Goal: Task Accomplishment & Management: Complete application form

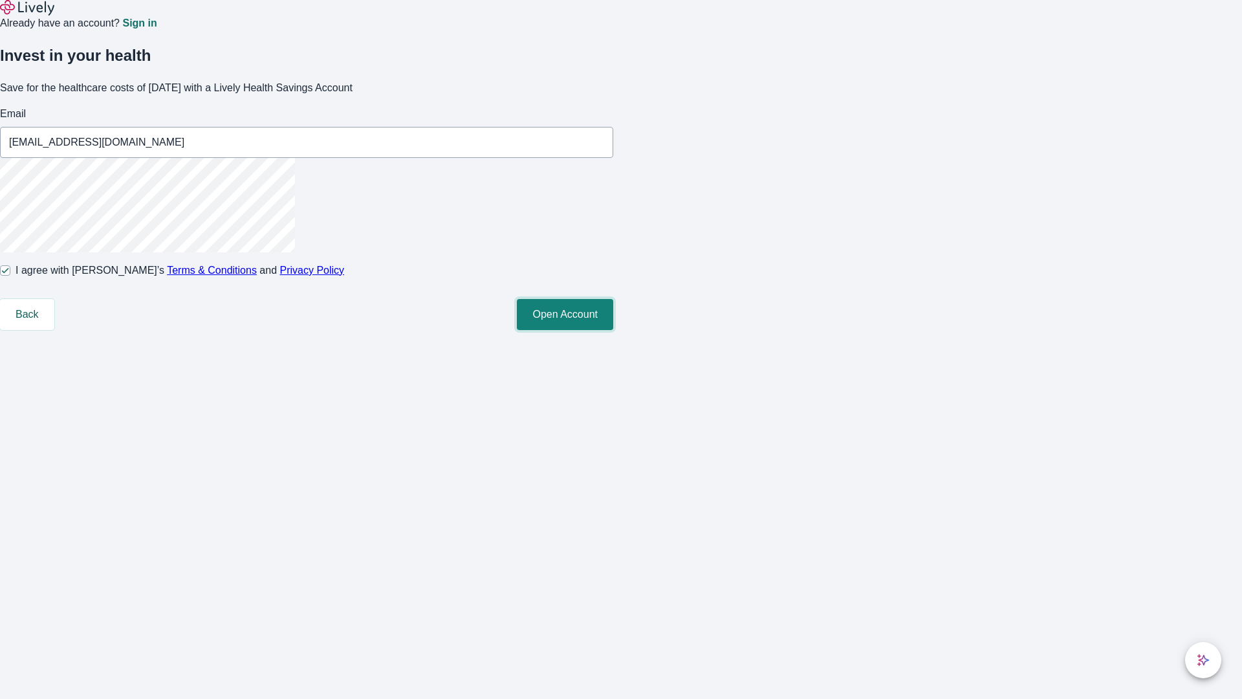
click at [613, 330] on button "Open Account" at bounding box center [565, 314] width 96 height 31
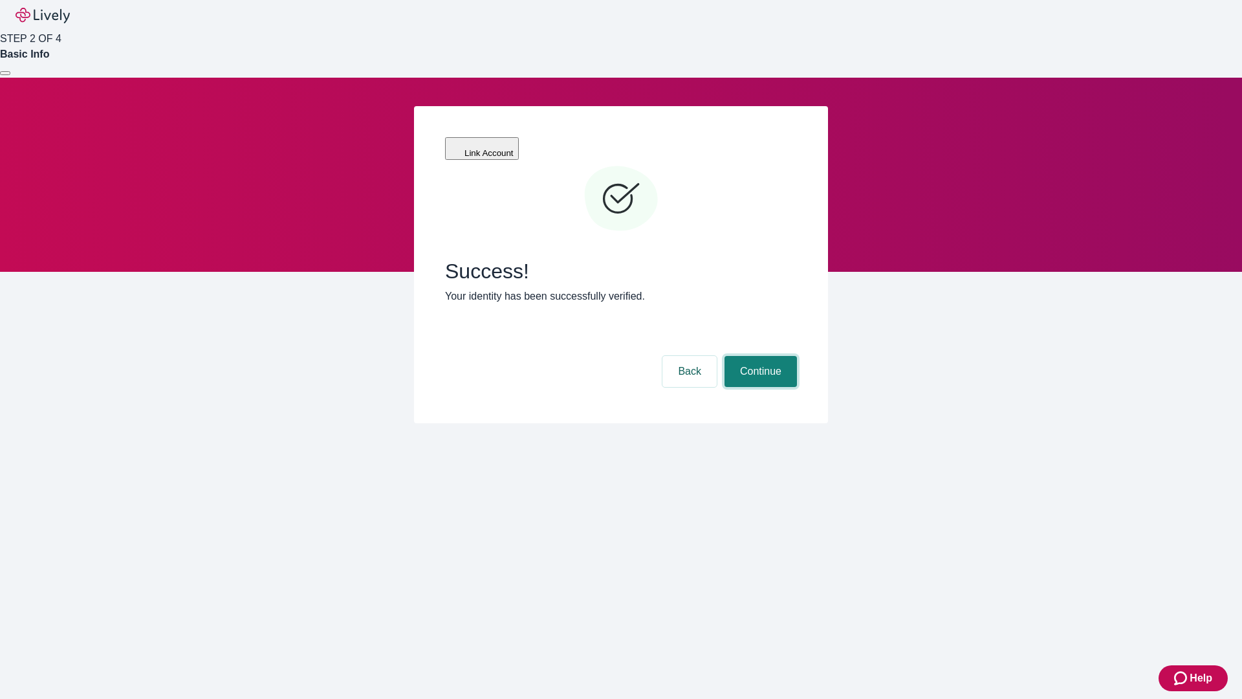
click at [759, 356] on button "Continue" at bounding box center [761, 371] width 72 height 31
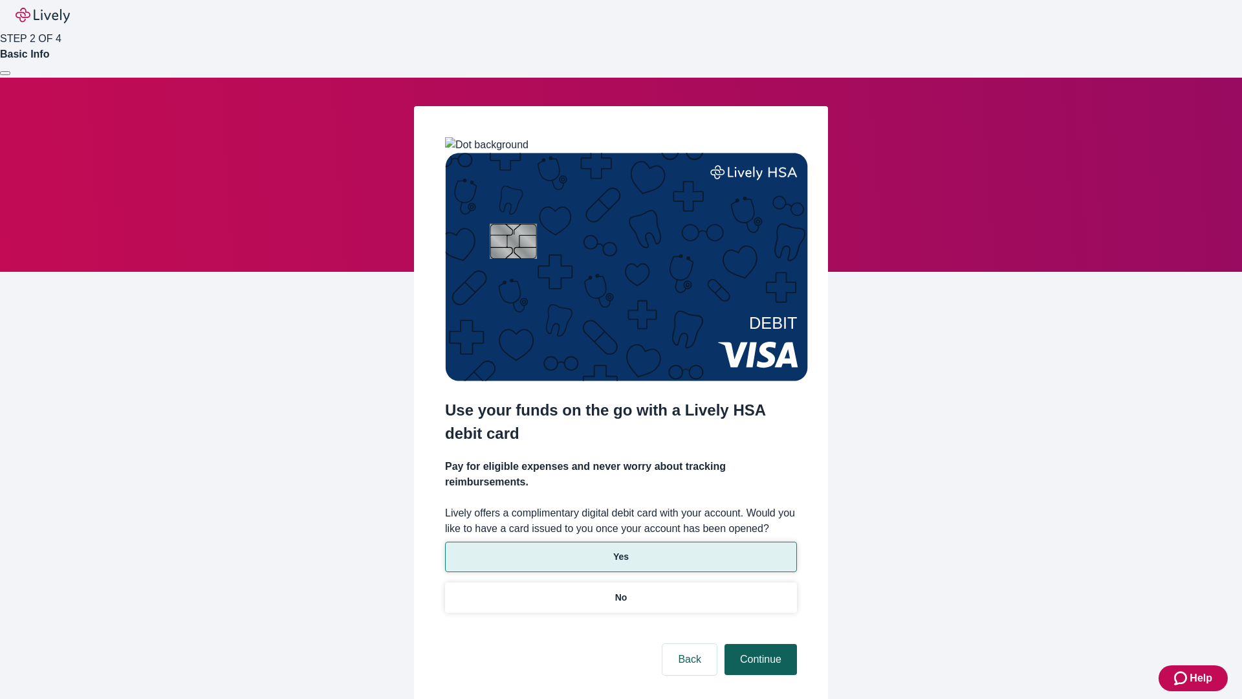
click at [620, 591] on p "No" at bounding box center [621, 598] width 12 height 14
click at [759, 644] on button "Continue" at bounding box center [761, 659] width 72 height 31
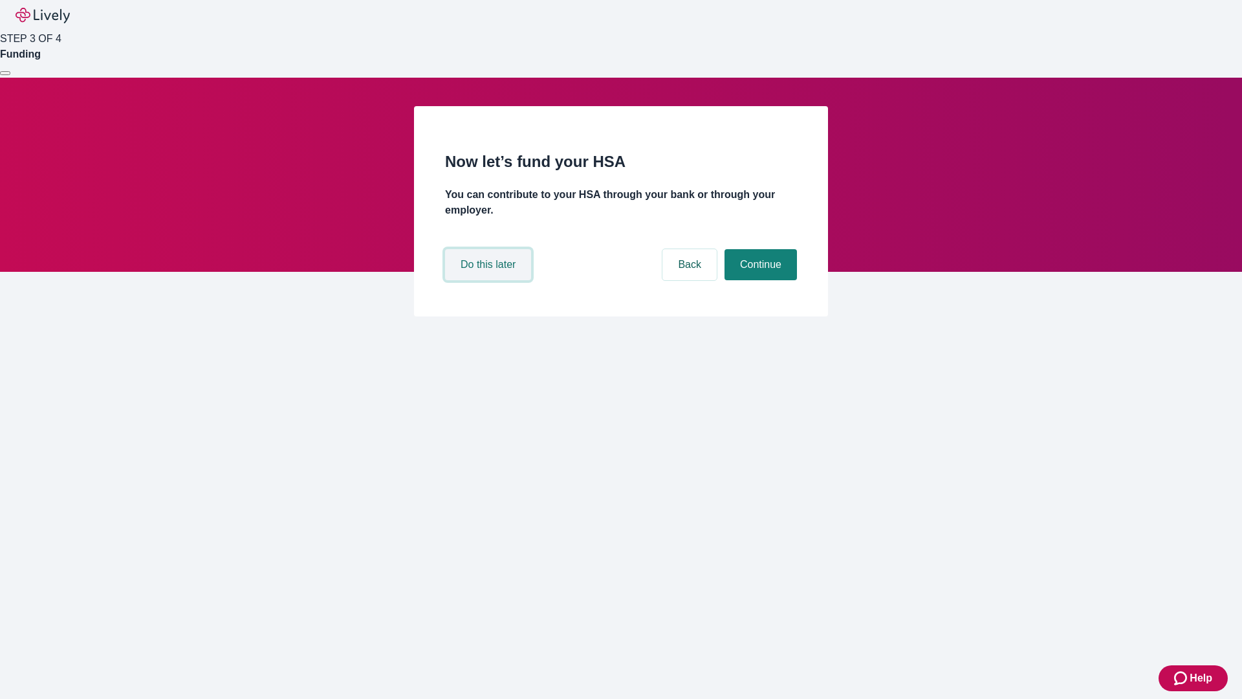
click at [490, 280] on button "Do this later" at bounding box center [488, 264] width 86 height 31
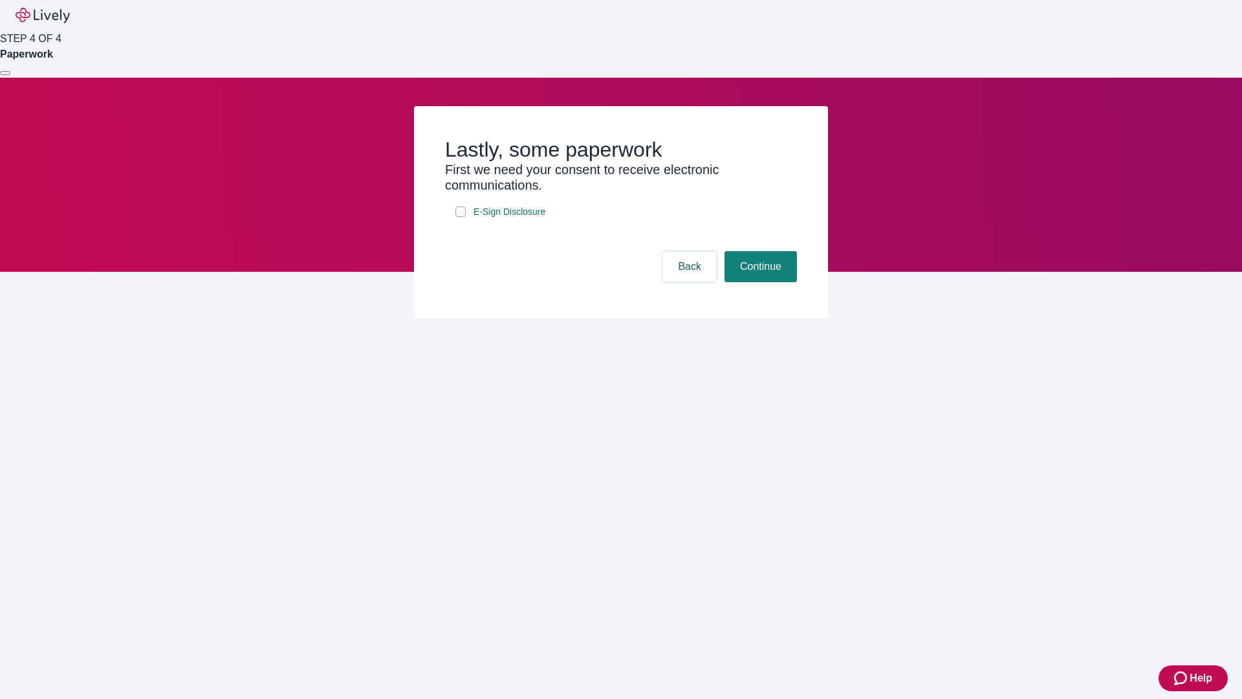
click at [461, 217] on input "E-Sign Disclosure" at bounding box center [460, 211] width 10 height 10
checkbox input "true"
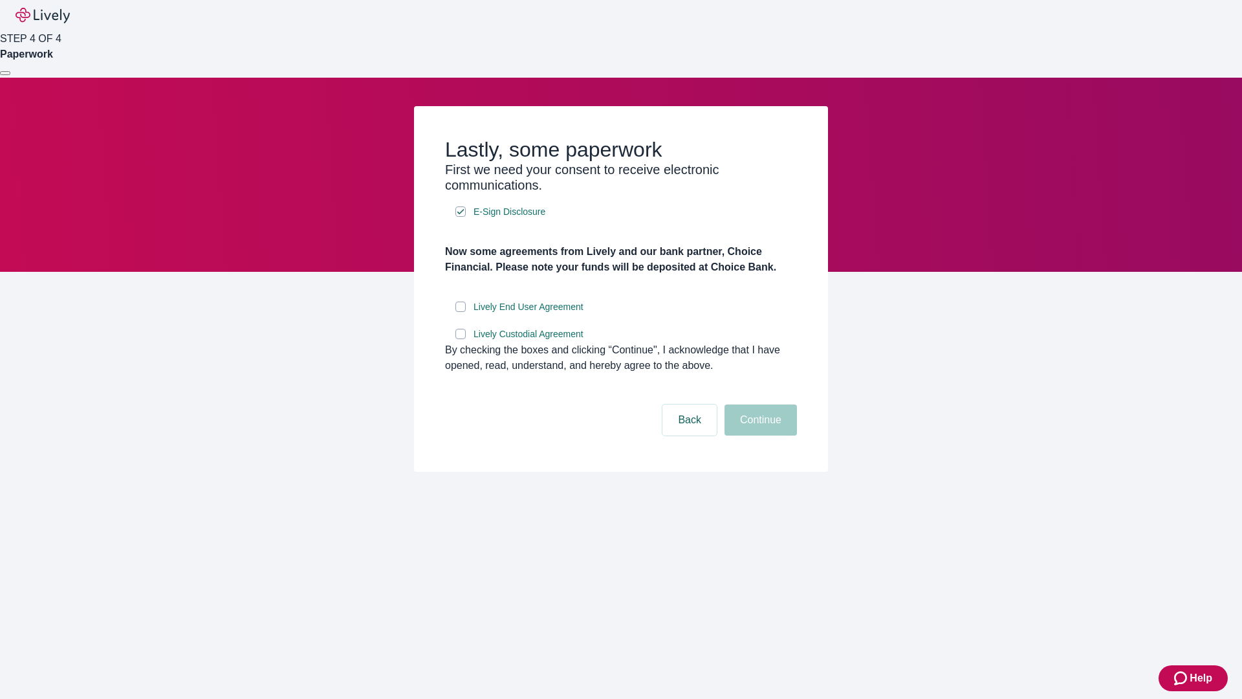
click at [461, 312] on input "Lively End User Agreement" at bounding box center [460, 306] width 10 height 10
checkbox input "true"
click at [461, 339] on input "Lively Custodial Agreement" at bounding box center [460, 334] width 10 height 10
checkbox input "true"
click at [759, 435] on button "Continue" at bounding box center [761, 419] width 72 height 31
